Goal: Information Seeking & Learning: Check status

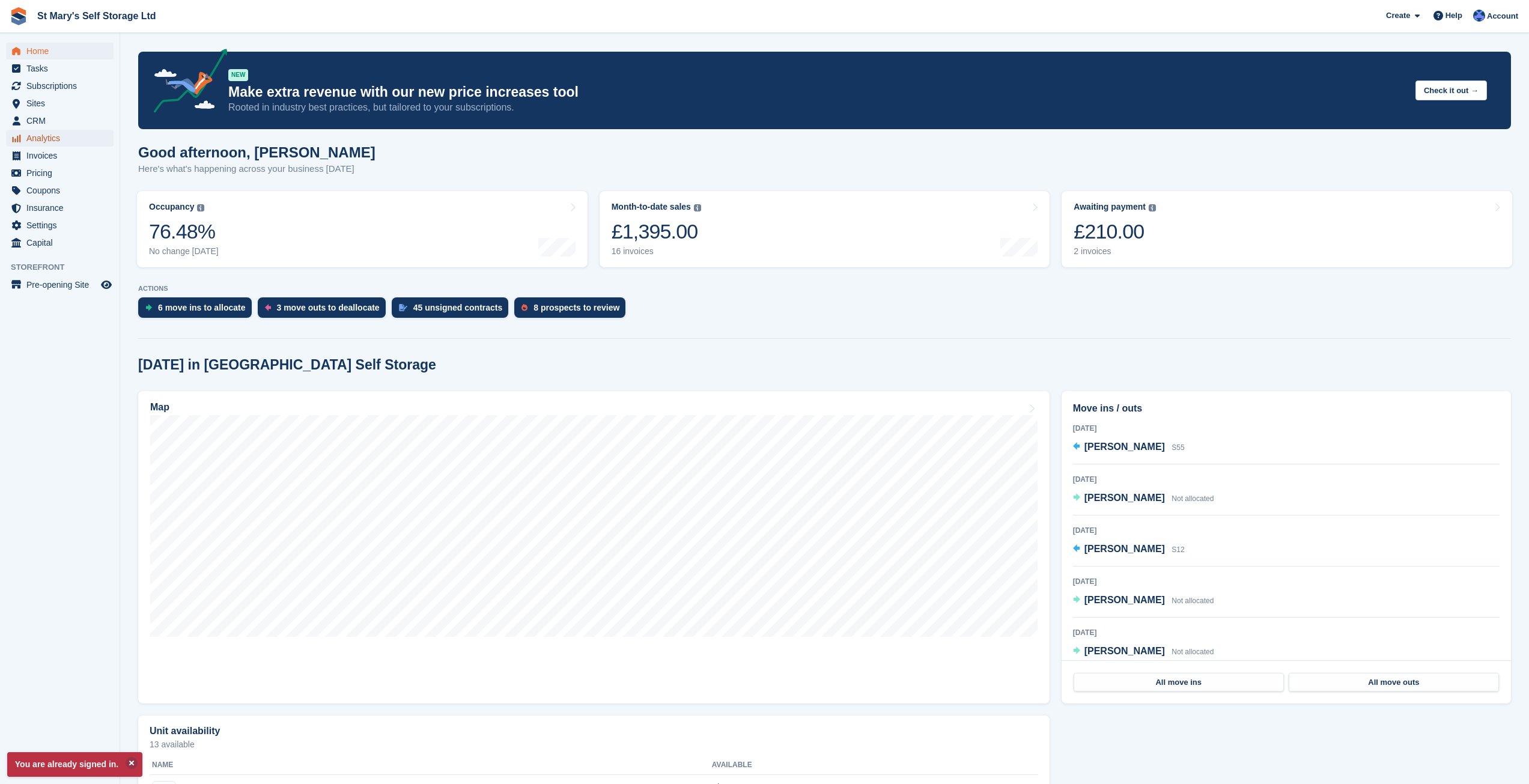
click at [46, 131] on span "Analytics" at bounding box center [62, 138] width 72 height 17
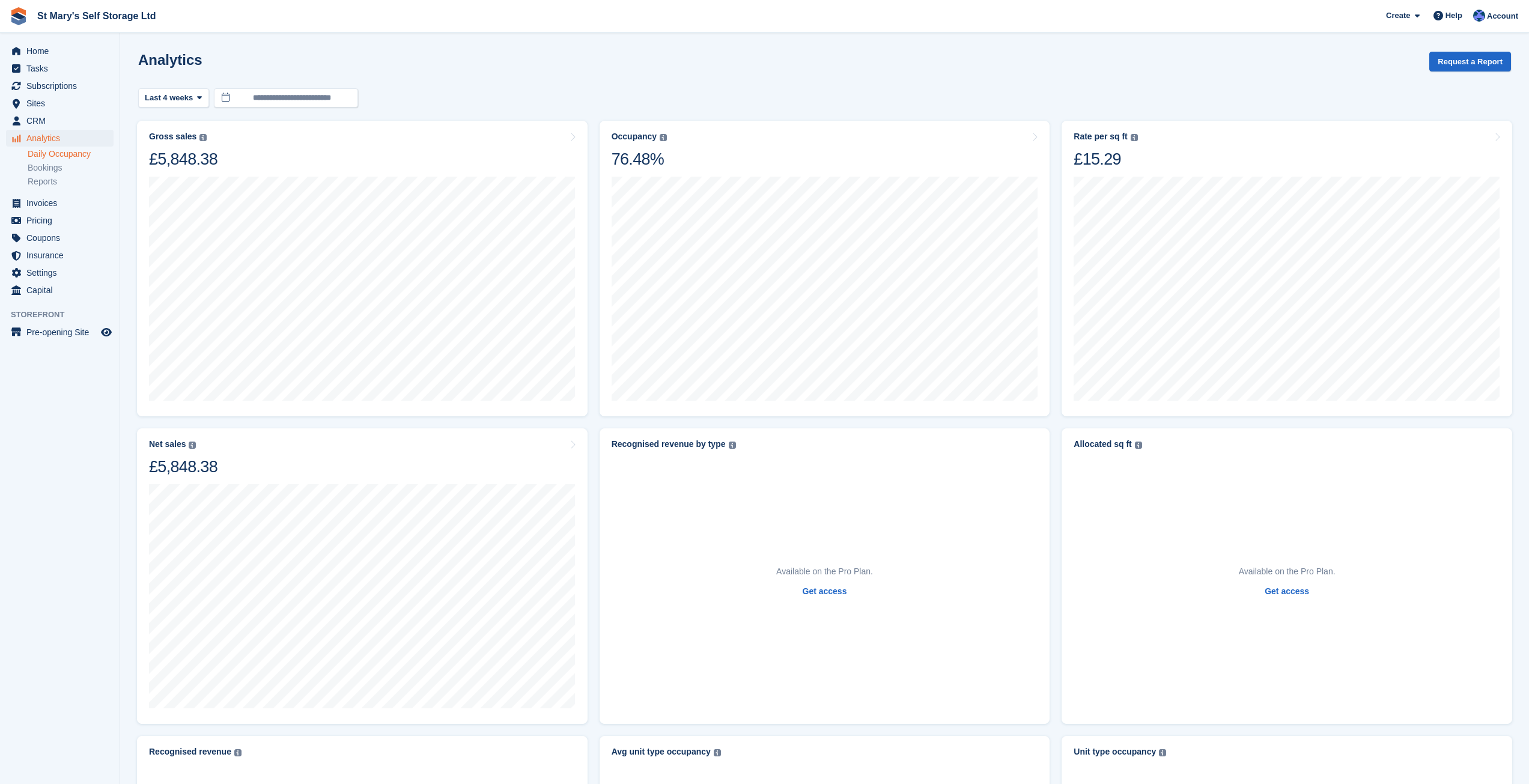
click at [71, 157] on link "Daily Occupancy" at bounding box center [71, 154] width 86 height 12
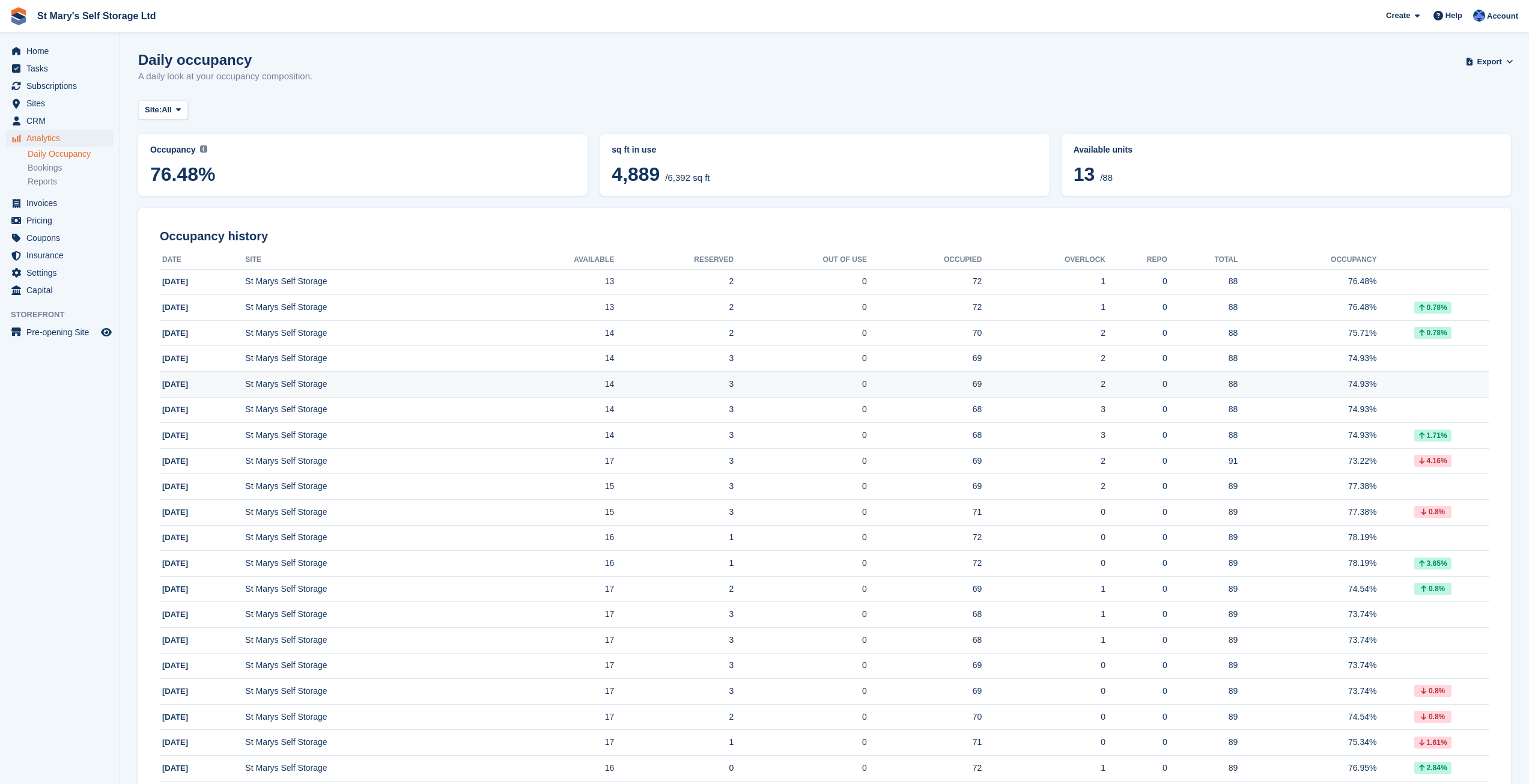
click at [649, 382] on td "3" at bounding box center [674, 384] width 120 height 26
click at [239, 280] on td "[DATE]" at bounding box center [202, 281] width 85 height 26
click at [176, 111] on span at bounding box center [178, 110] width 10 height 10
click at [47, 173] on link "Bookings" at bounding box center [71, 167] width 86 height 12
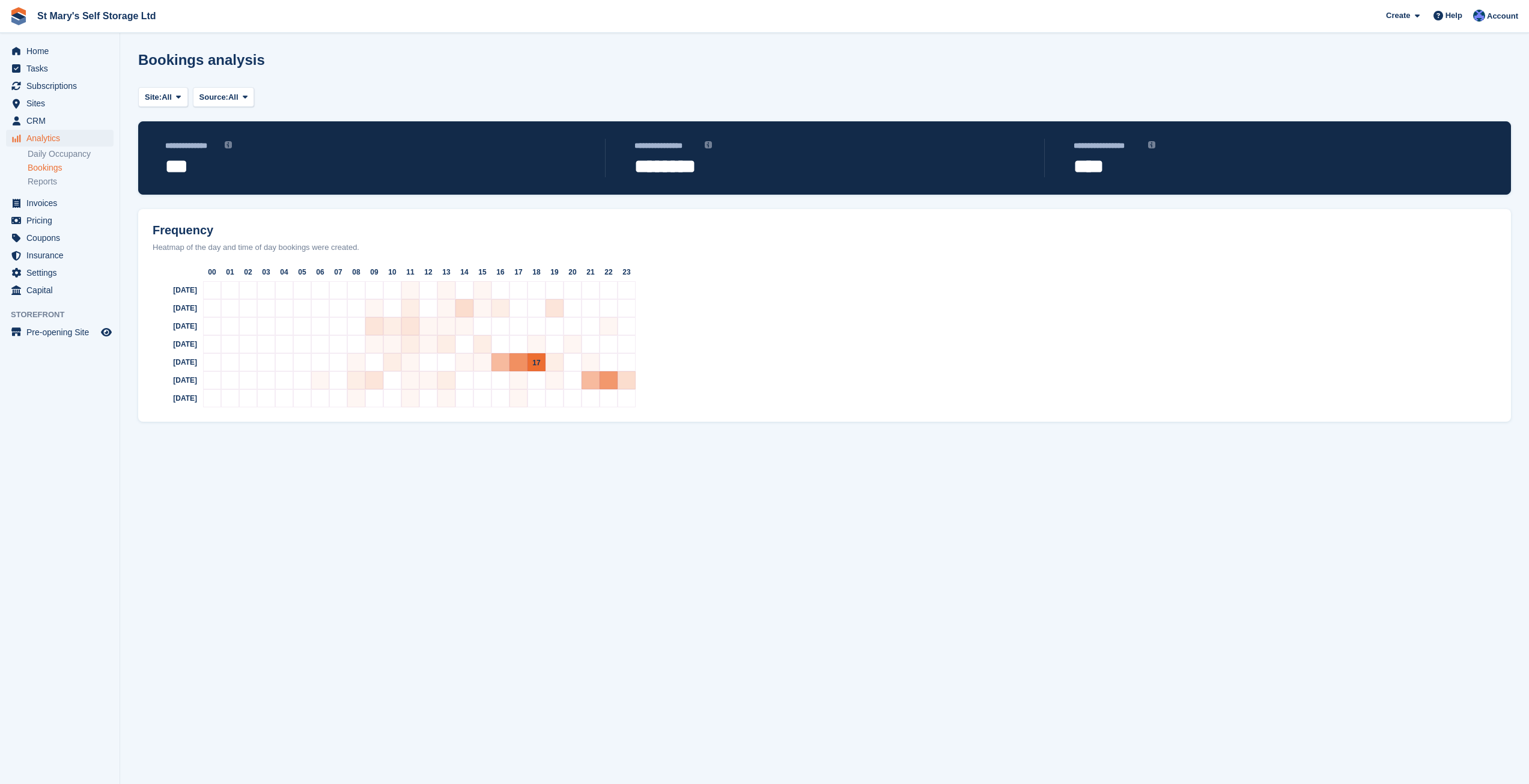
click at [535, 359] on span "17" at bounding box center [536, 362] width 8 height 8
click at [537, 359] on span "17" at bounding box center [536, 362] width 8 height 8
click at [66, 155] on link "Daily Occupancy" at bounding box center [71, 154] width 86 height 12
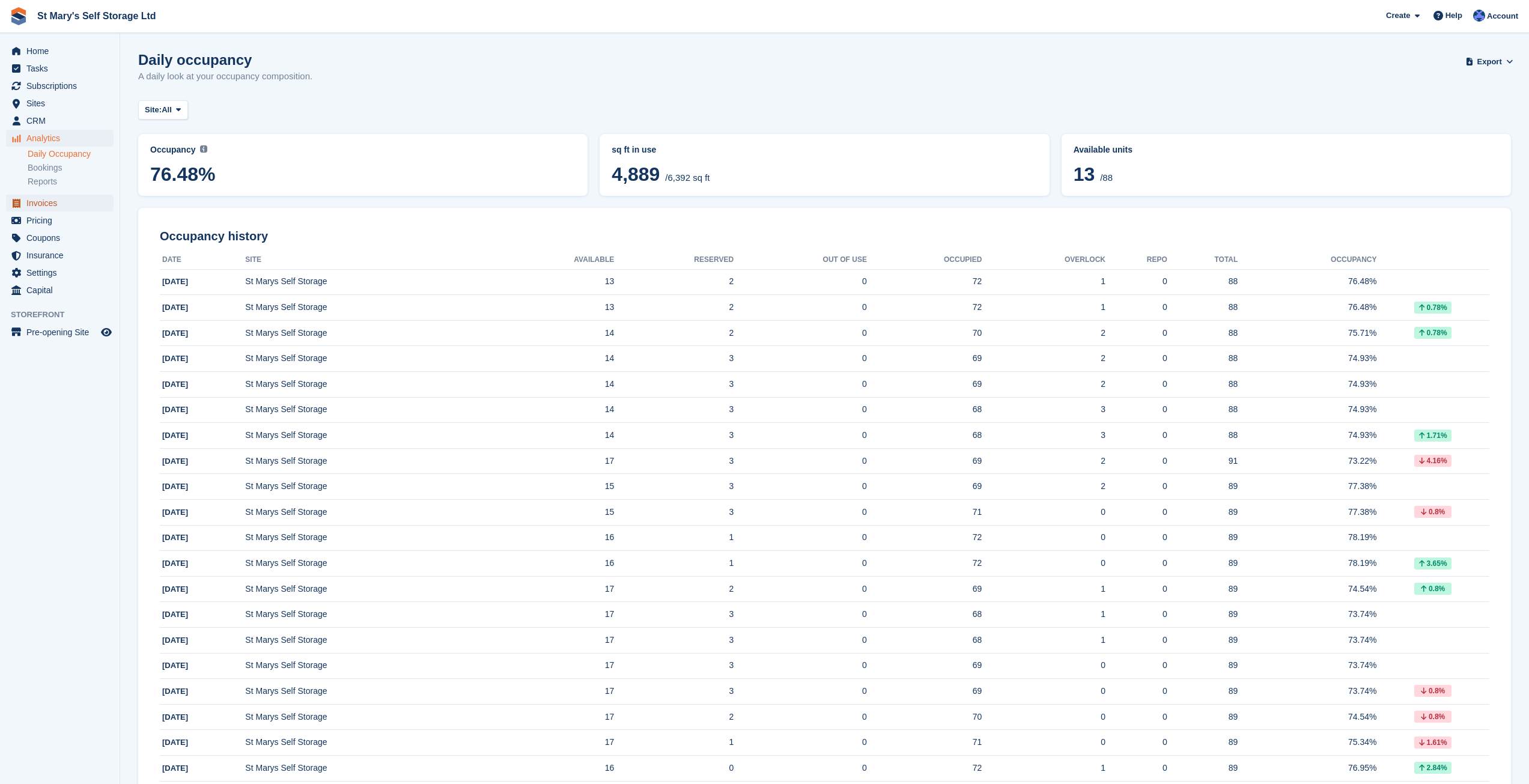
click at [40, 194] on span "Invoices" at bounding box center [62, 202] width 72 height 17
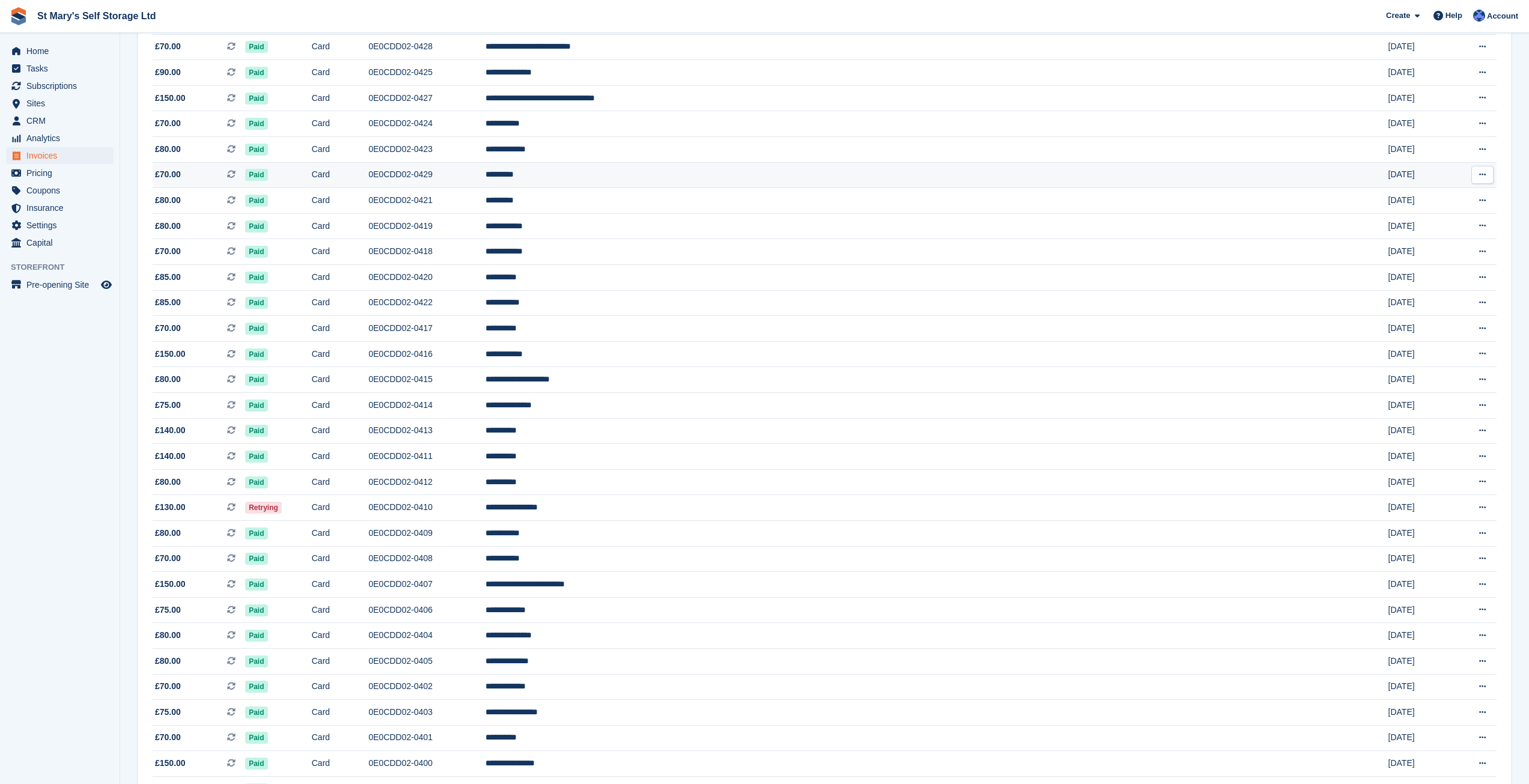
scroll to position [421, 0]
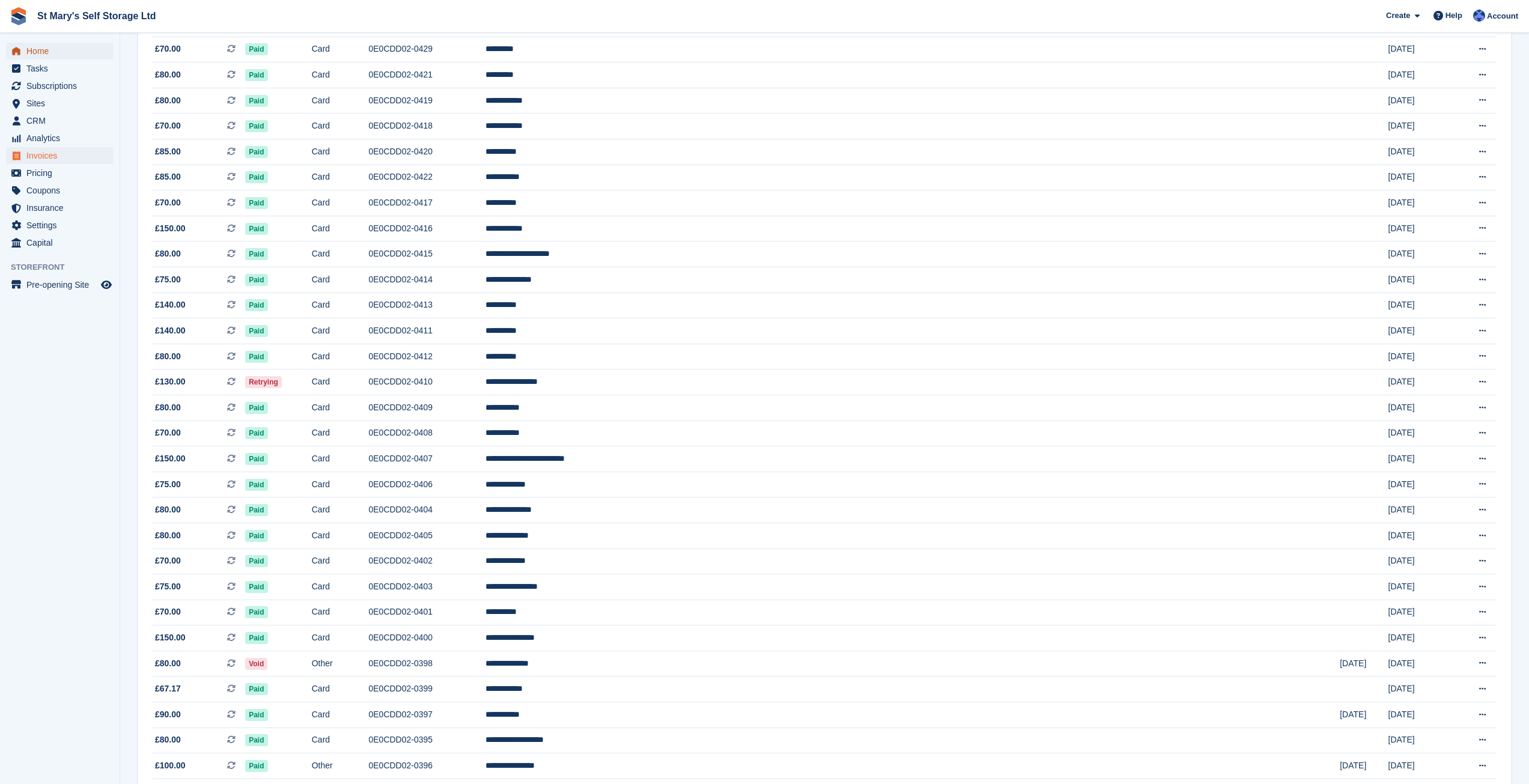
click at [33, 45] on span "Home" at bounding box center [62, 50] width 72 height 17
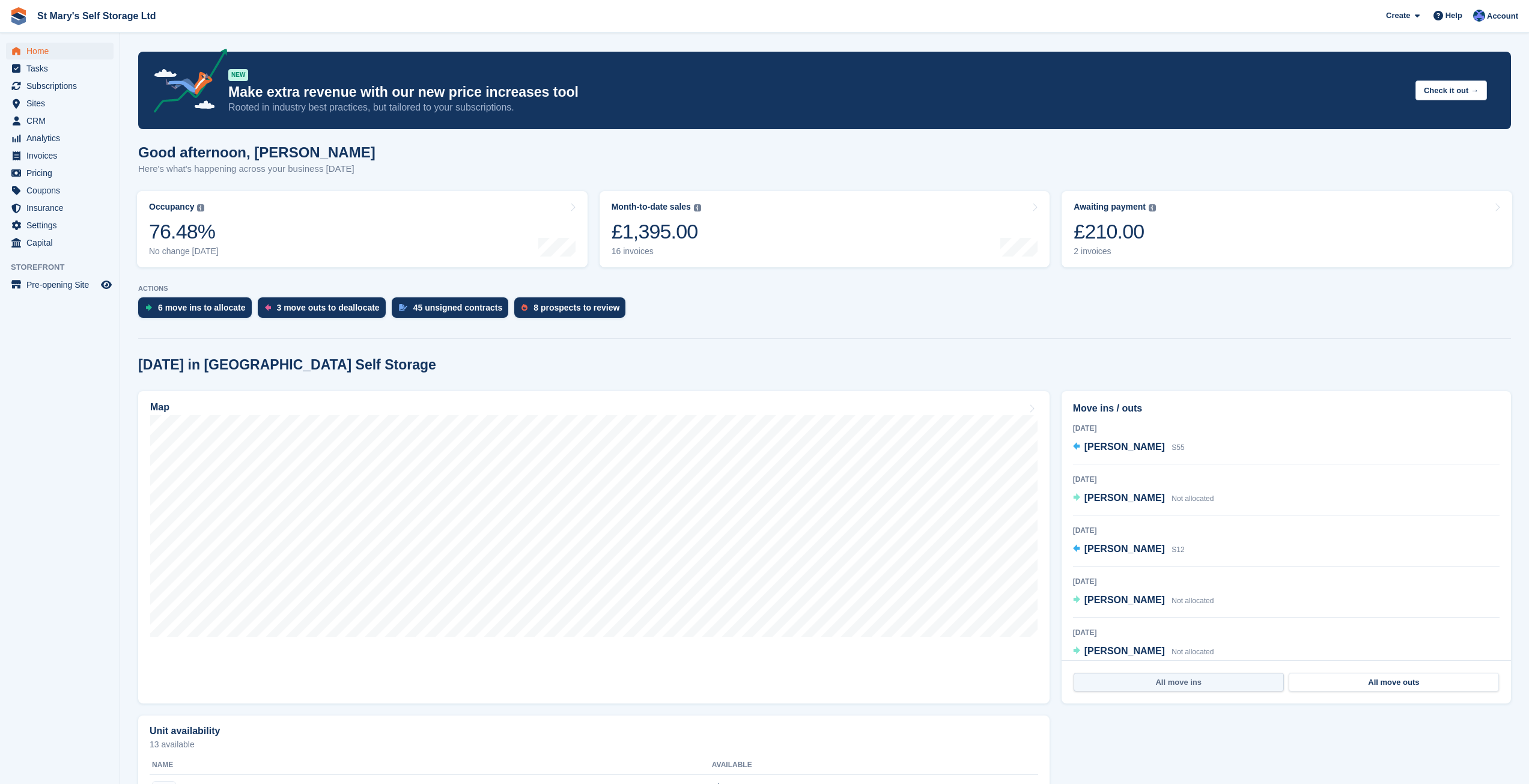
click at [1192, 684] on link "All move ins" at bounding box center [1179, 682] width 210 height 19
